Goal: Task Accomplishment & Management: Manage account settings

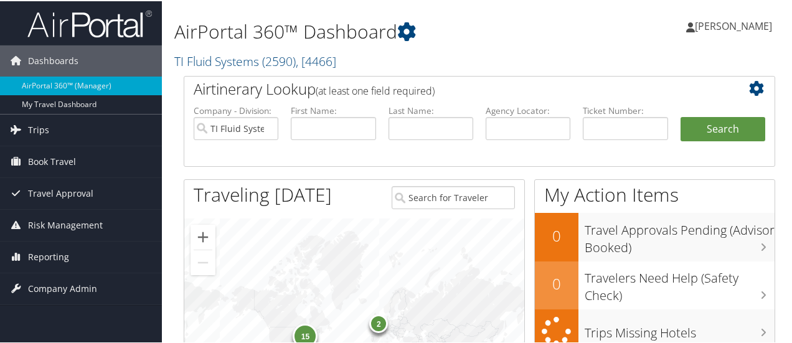
click at [741, 24] on span "[PERSON_NAME]" at bounding box center [733, 25] width 77 height 14
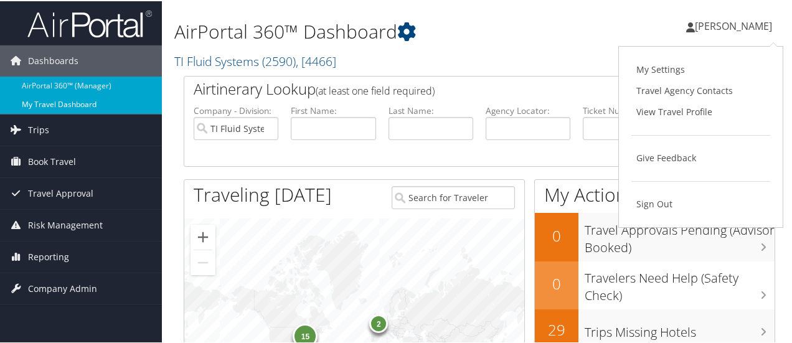
click at [78, 101] on link "My Travel Dashboard" at bounding box center [81, 103] width 162 height 19
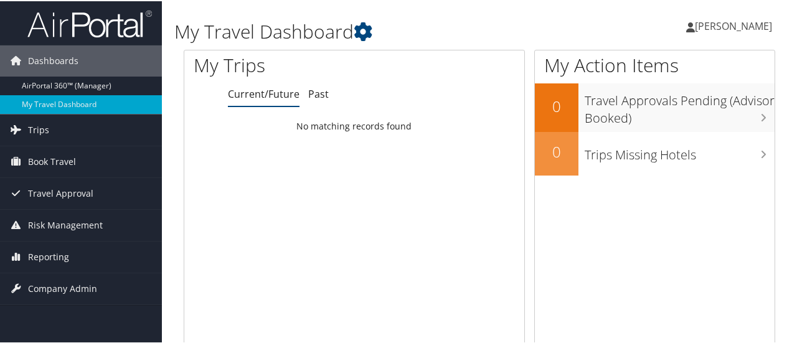
click at [732, 23] on span "[PERSON_NAME]" at bounding box center [733, 25] width 77 height 14
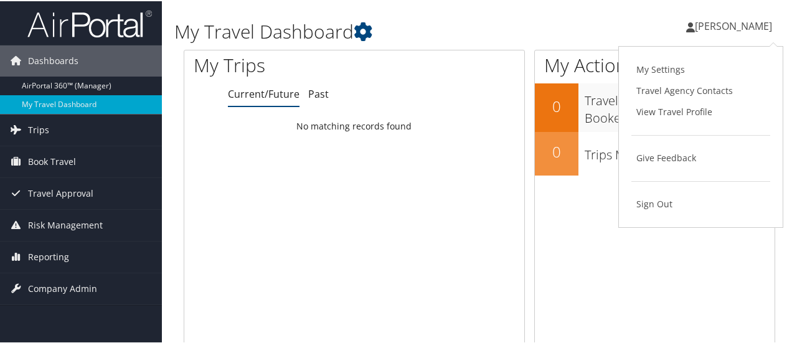
click at [573, 26] on div "Penny Chant Penny Chant My Settings Travel Agency Contacts View Travel Profile …" at bounding box center [664, 30] width 266 height 48
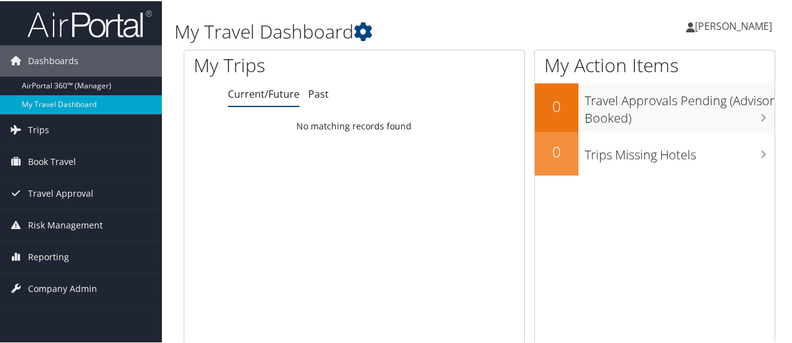
click at [734, 26] on span "[PERSON_NAME]" at bounding box center [733, 25] width 77 height 14
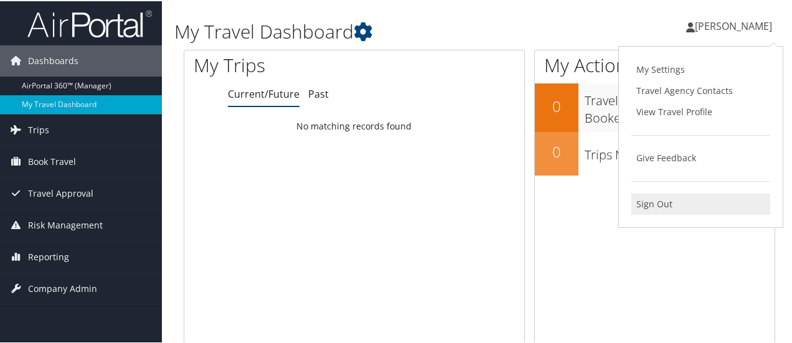
click at [650, 204] on link "Sign Out" at bounding box center [700, 202] width 139 height 21
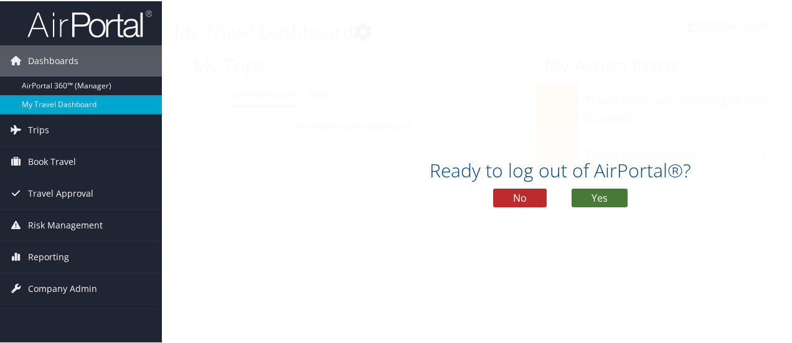
drag, startPoint x: 603, startPoint y: 199, endPoint x: 584, endPoint y: 192, distance: 19.7
click at [602, 199] on button "Yes" at bounding box center [599, 196] width 56 height 19
